Goal: Task Accomplishment & Management: Use online tool/utility

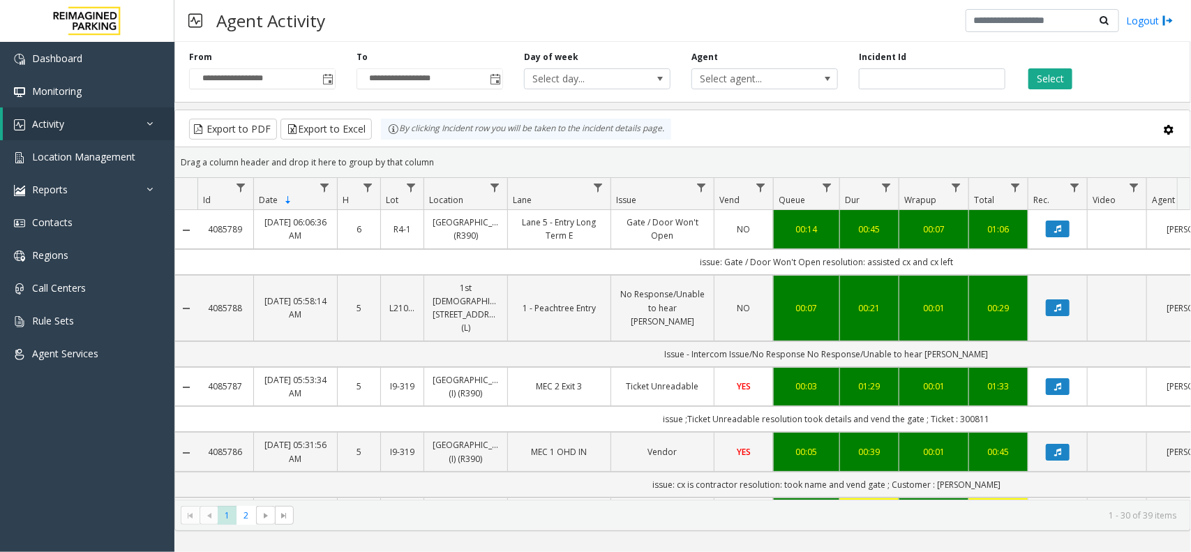
scroll to position [0, 193]
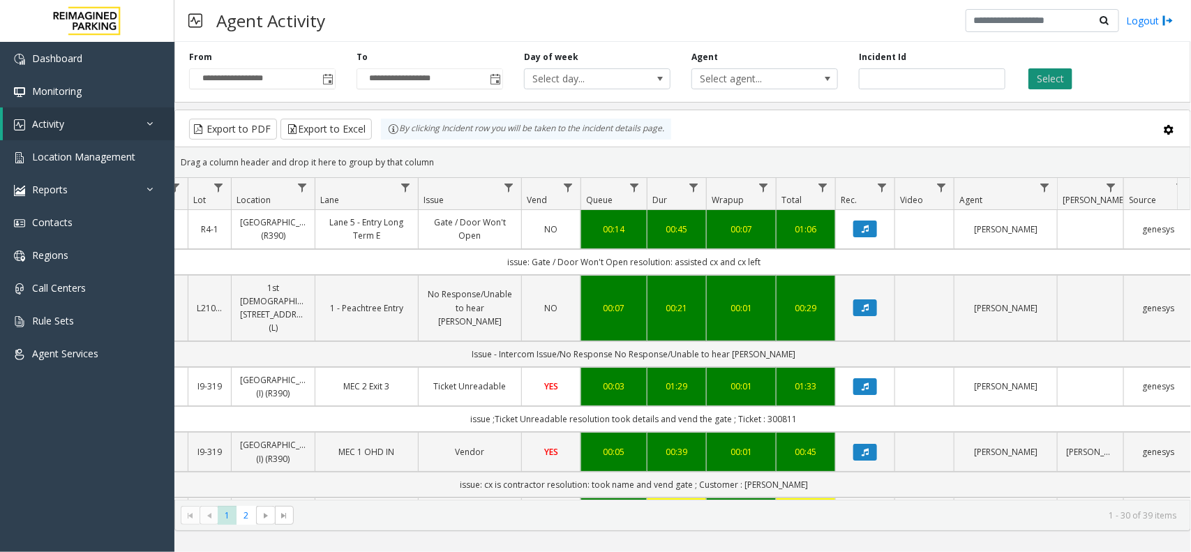
click at [1063, 71] on button "Select" at bounding box center [1050, 78] width 44 height 21
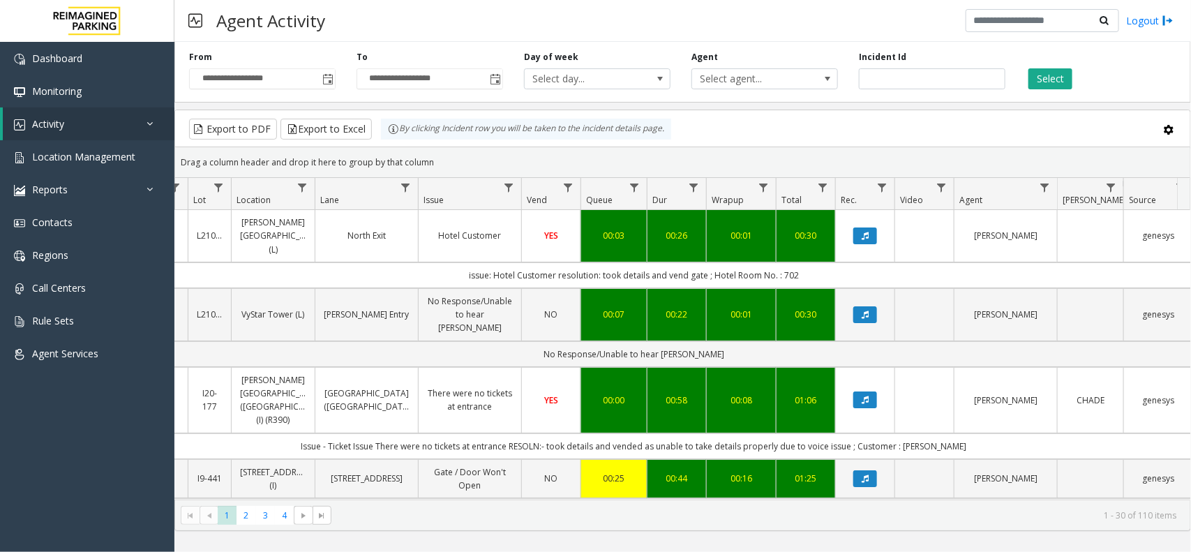
click at [950, 166] on div "Drag a column header and drop it here to group by that column" at bounding box center [682, 162] width 1015 height 24
click at [867, 310] on icon "Data table" at bounding box center [865, 314] width 7 height 8
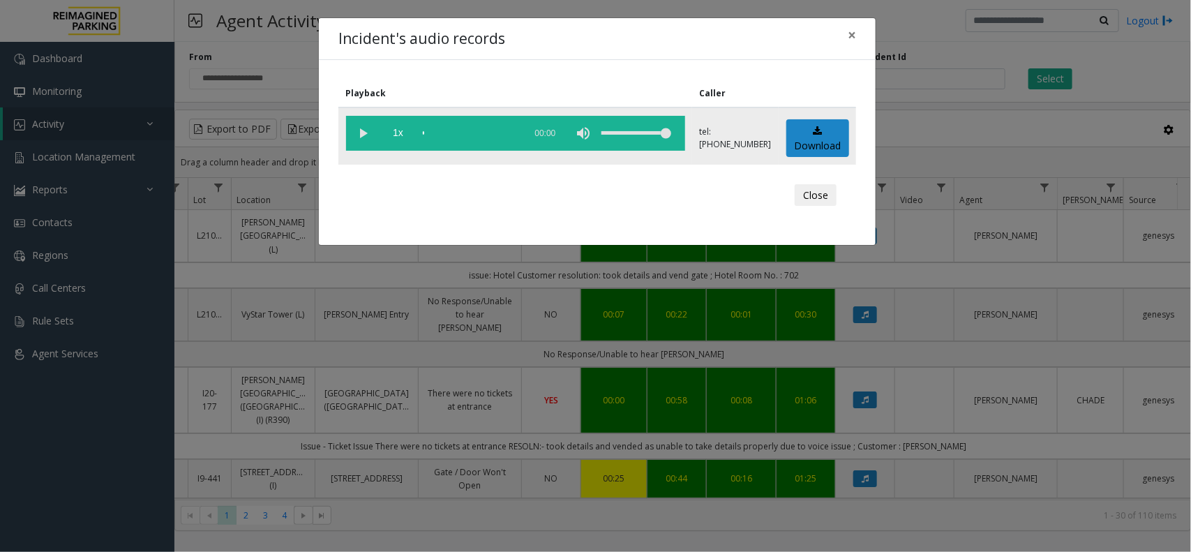
click at [366, 137] on vg-play-pause at bounding box center [363, 133] width 35 height 35
click at [366, 134] on vg-play-pause at bounding box center [363, 133] width 35 height 35
click at [364, 134] on vg-play-pause at bounding box center [363, 133] width 35 height 35
click at [939, 40] on div "Incident's audio records × Playback Caller 1x 00:23 tel:[PHONE_NUMBER] Download…" at bounding box center [595, 276] width 1191 height 552
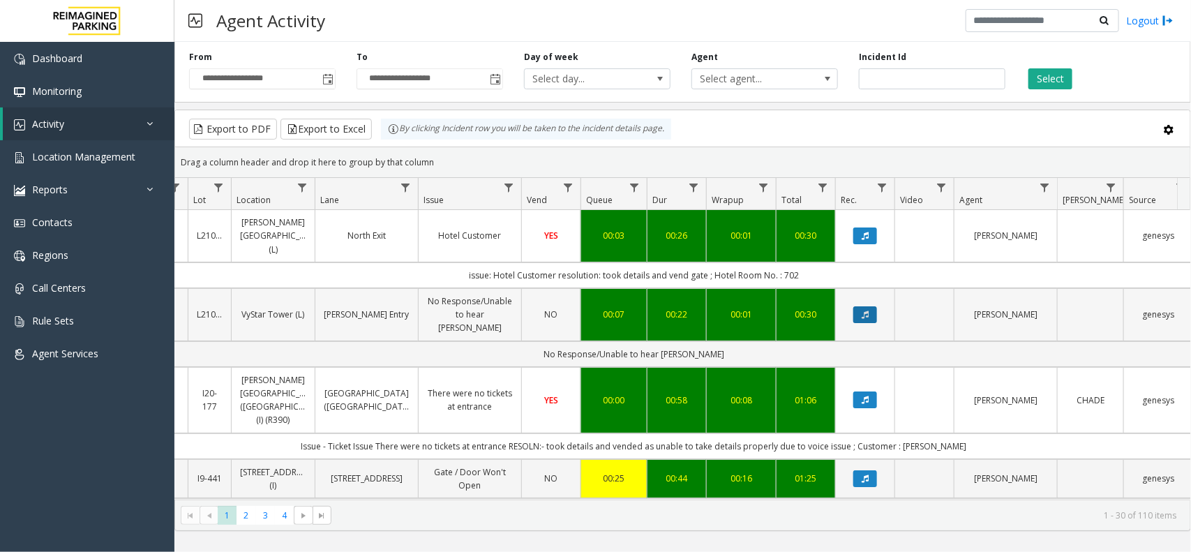
click at [867, 310] on icon "Data table" at bounding box center [865, 314] width 7 height 8
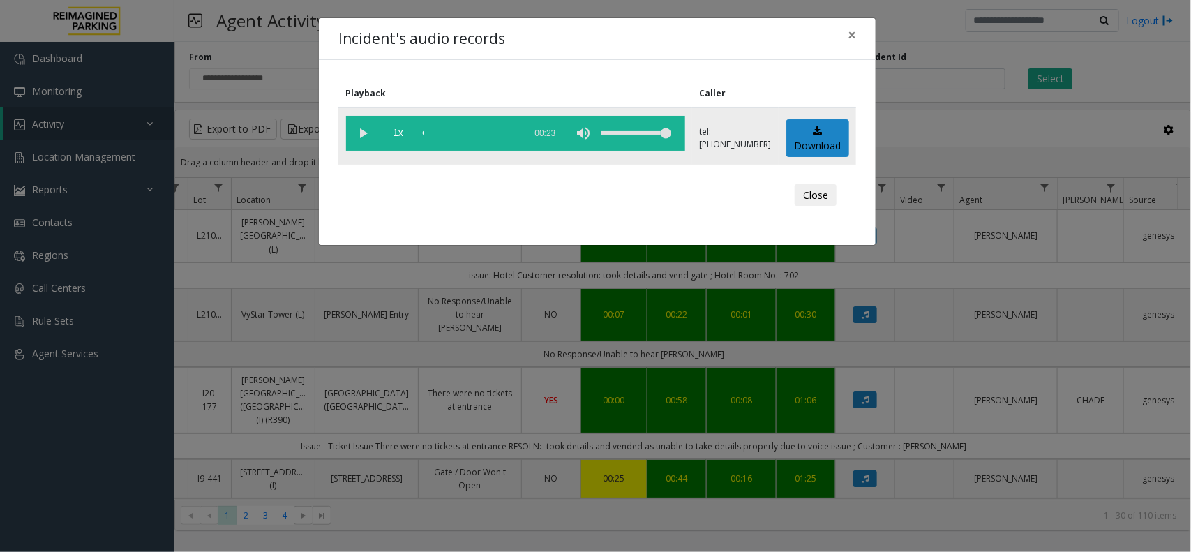
click at [357, 133] on vg-play-pause at bounding box center [363, 133] width 35 height 35
click at [472, 138] on div "scrub bar" at bounding box center [470, 133] width 95 height 35
click at [359, 133] on vg-play-pause at bounding box center [363, 133] width 35 height 35
click at [433, 131] on div "scrub bar" at bounding box center [470, 133] width 95 height 35
click at [852, 265] on div "Incident's audio records × Playback Caller 1x 00:23 tel:[PHONE_NUMBER] Download…" at bounding box center [595, 276] width 1191 height 552
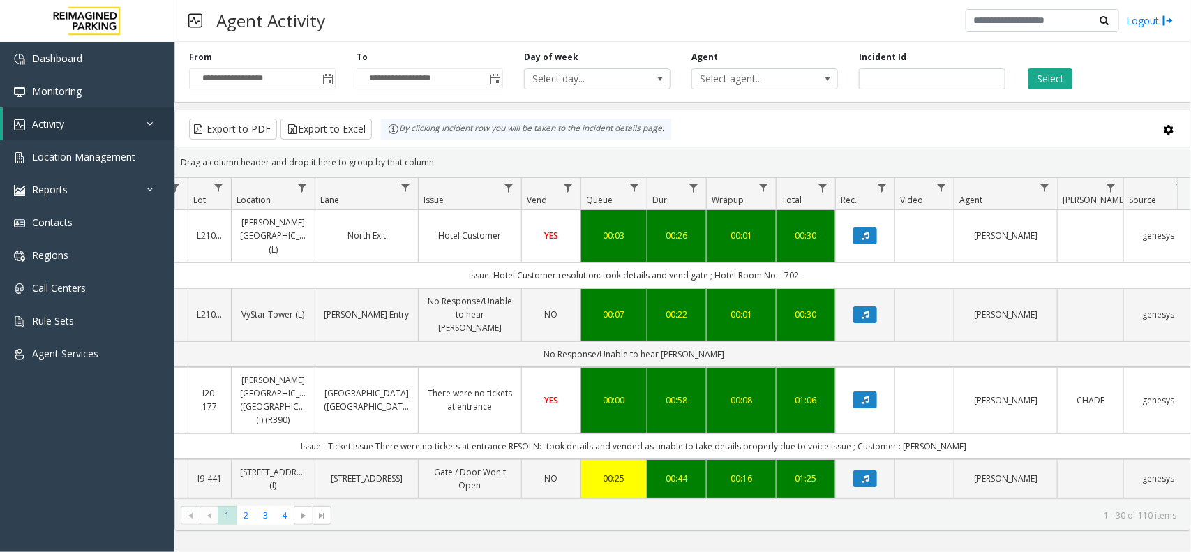
click at [846, 141] on kendo-grid-toolbar "Export to PDF Export to Excel By clicking Incident row you will be taken to the…" at bounding box center [682, 128] width 1015 height 37
click at [729, 145] on kendo-grid-toolbar "Export to PDF Export to Excel By clicking Incident row you will be taken to the…" at bounding box center [682, 128] width 1015 height 37
click at [1024, 80] on div "Select" at bounding box center [1099, 70] width 167 height 38
click at [1033, 77] on button "Select" at bounding box center [1050, 78] width 44 height 21
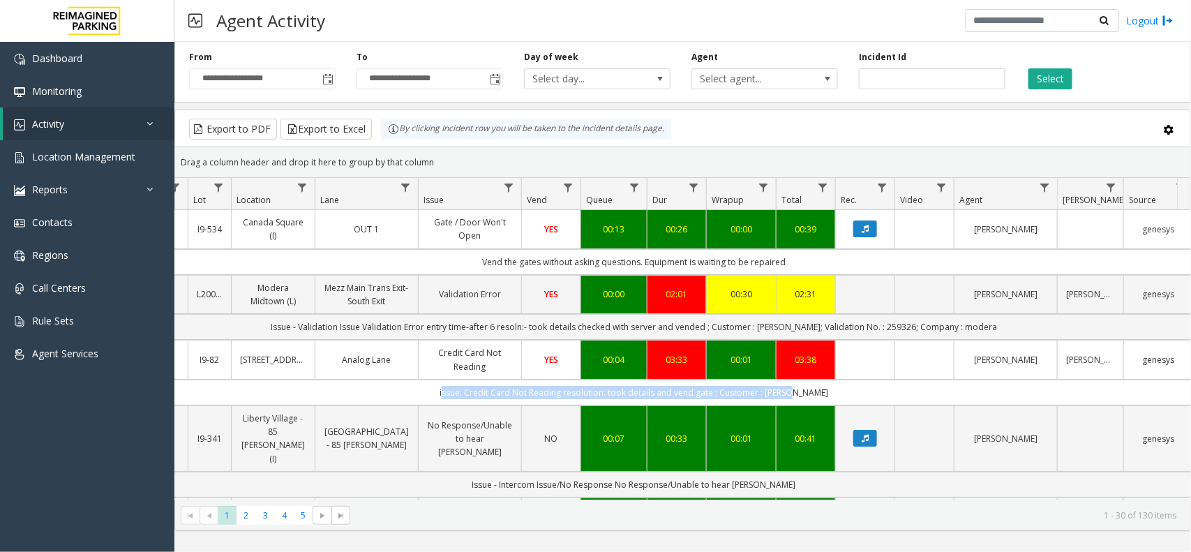
drag, startPoint x: 853, startPoint y: 389, endPoint x: 433, endPoint y: 400, distance: 419.5
click at [433, 400] on td "issue: Credit Card Not Reading resolution: took details and vend gate ; Custome…" at bounding box center [634, 393] width 1258 height 26
click at [430, 393] on td "issue: Credit Card Not Reading resolution: took details and vend gate ; Custome…" at bounding box center [634, 393] width 1258 height 26
drag, startPoint x: 428, startPoint y: 393, endPoint x: 804, endPoint y: 386, distance: 376.1
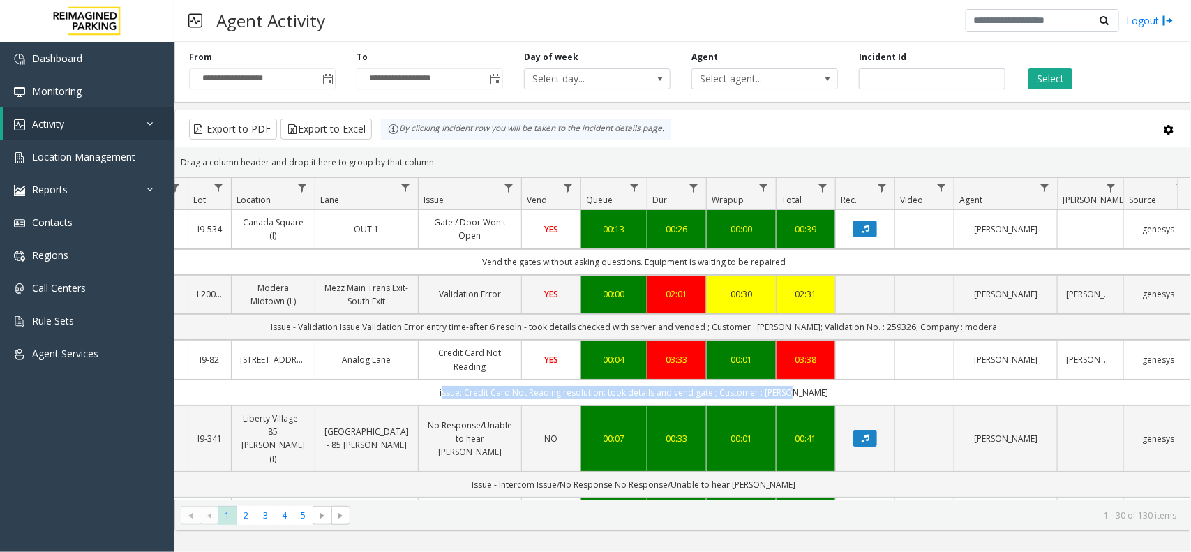
click at [804, 386] on td "issue: Credit Card Not Reading resolution: took details and vend gate ; Custome…" at bounding box center [634, 393] width 1258 height 26
click at [860, 398] on td "issue: Credit Card Not Reading resolution: took details and vend gate ; Custome…" at bounding box center [634, 393] width 1258 height 26
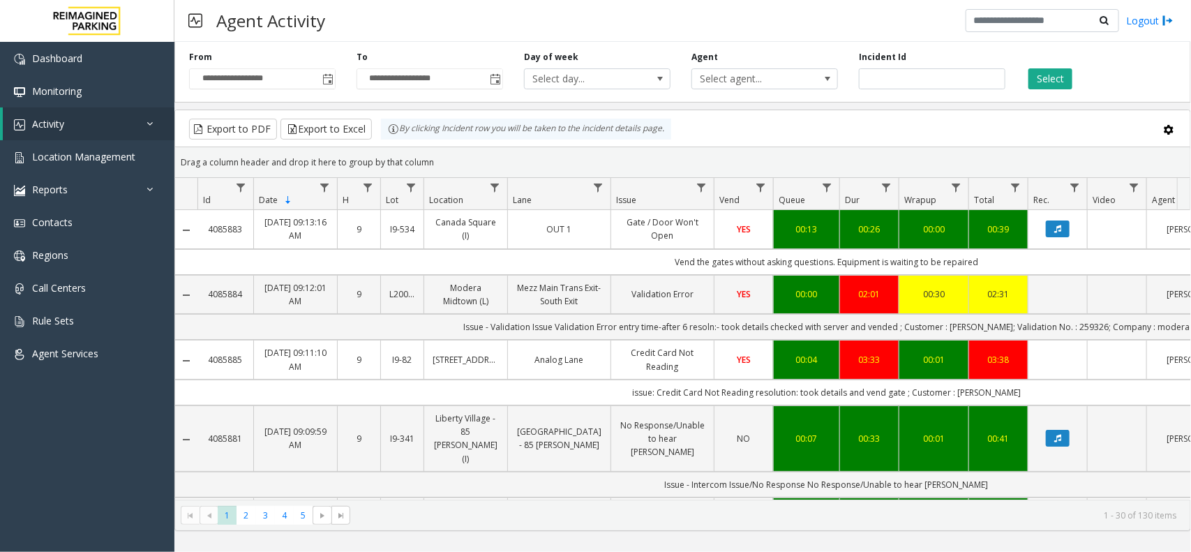
scroll to position [0, 193]
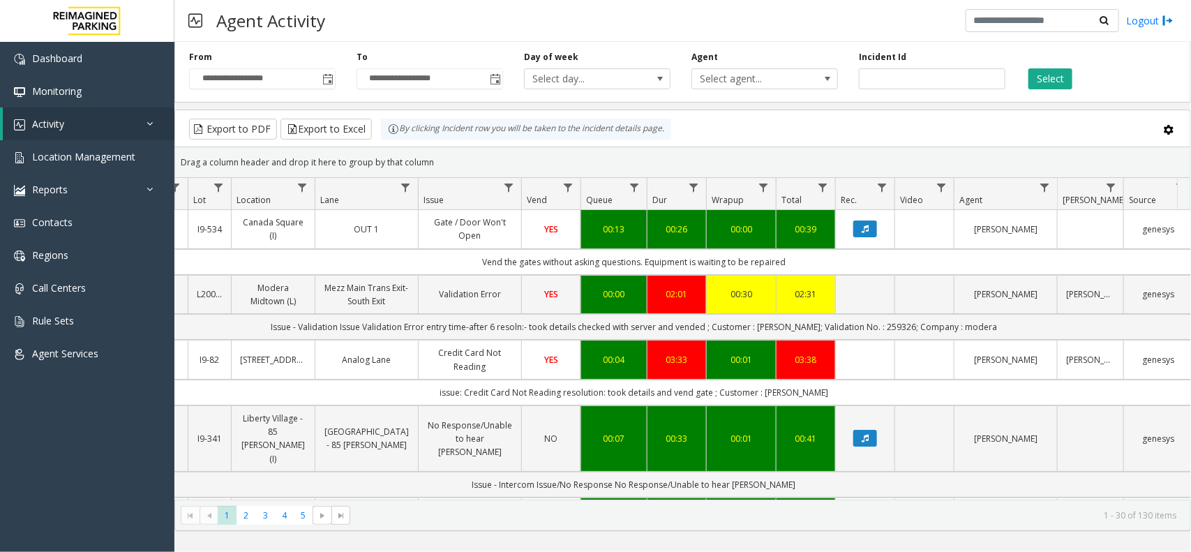
click at [486, 22] on div "Agent Activity Logout" at bounding box center [682, 21] width 1017 height 42
